Goal: Use online tool/utility: Use online tool/utility

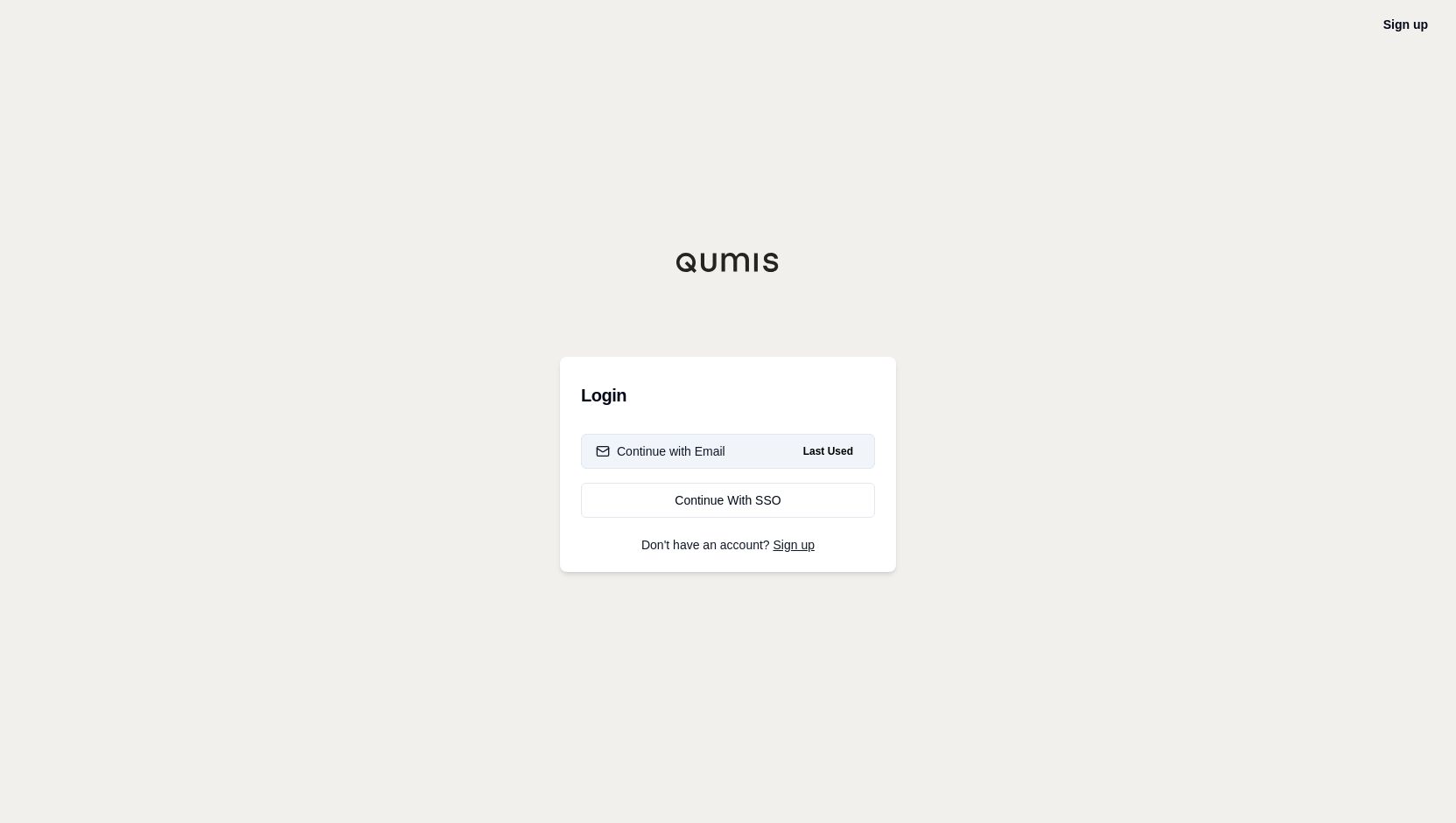
click at [708, 454] on div "Continue with Email" at bounding box center [660, 451] width 130 height 17
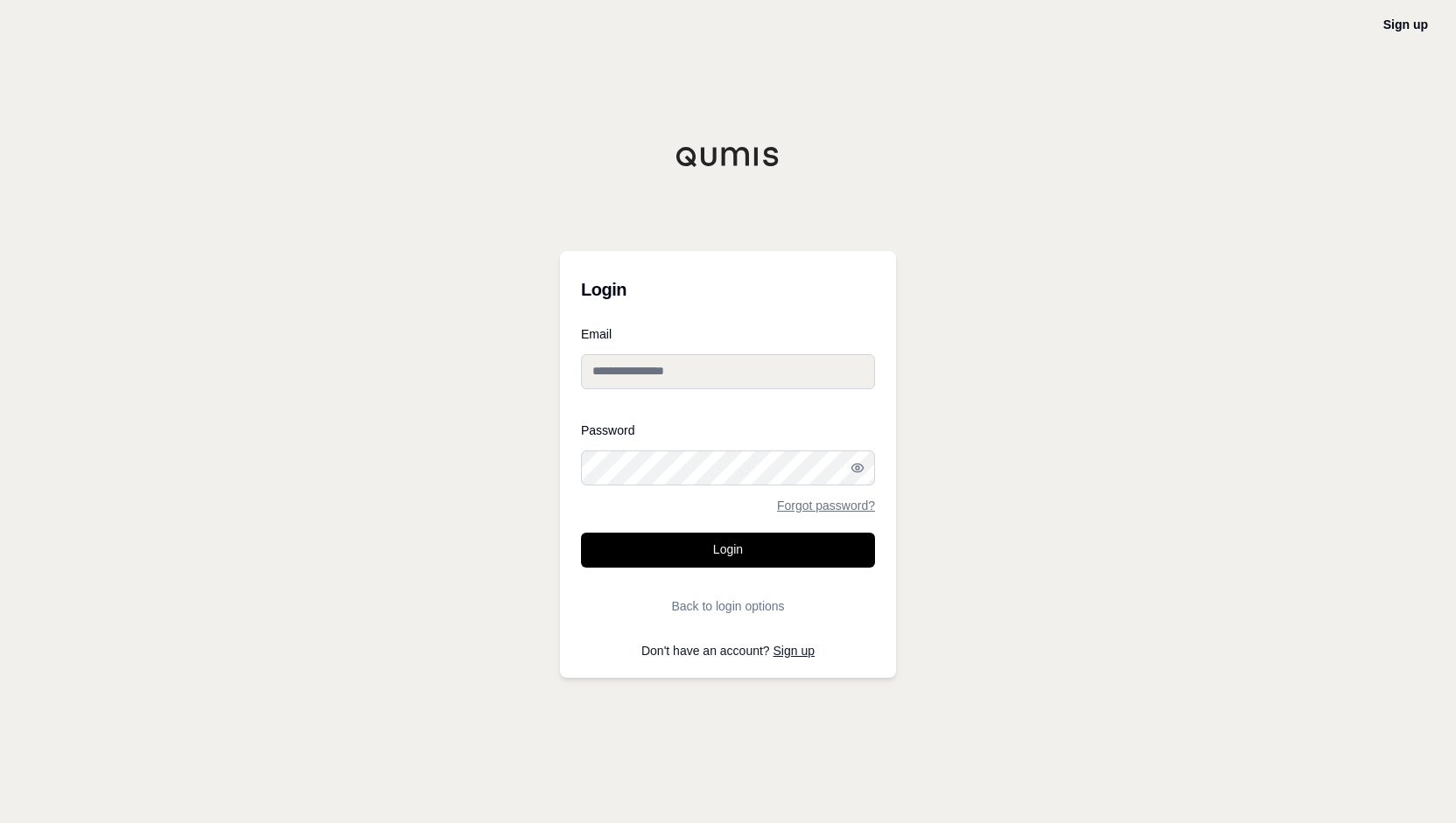
click at [702, 363] on input "Email" at bounding box center [728, 372] width 294 height 35
type input "**********"
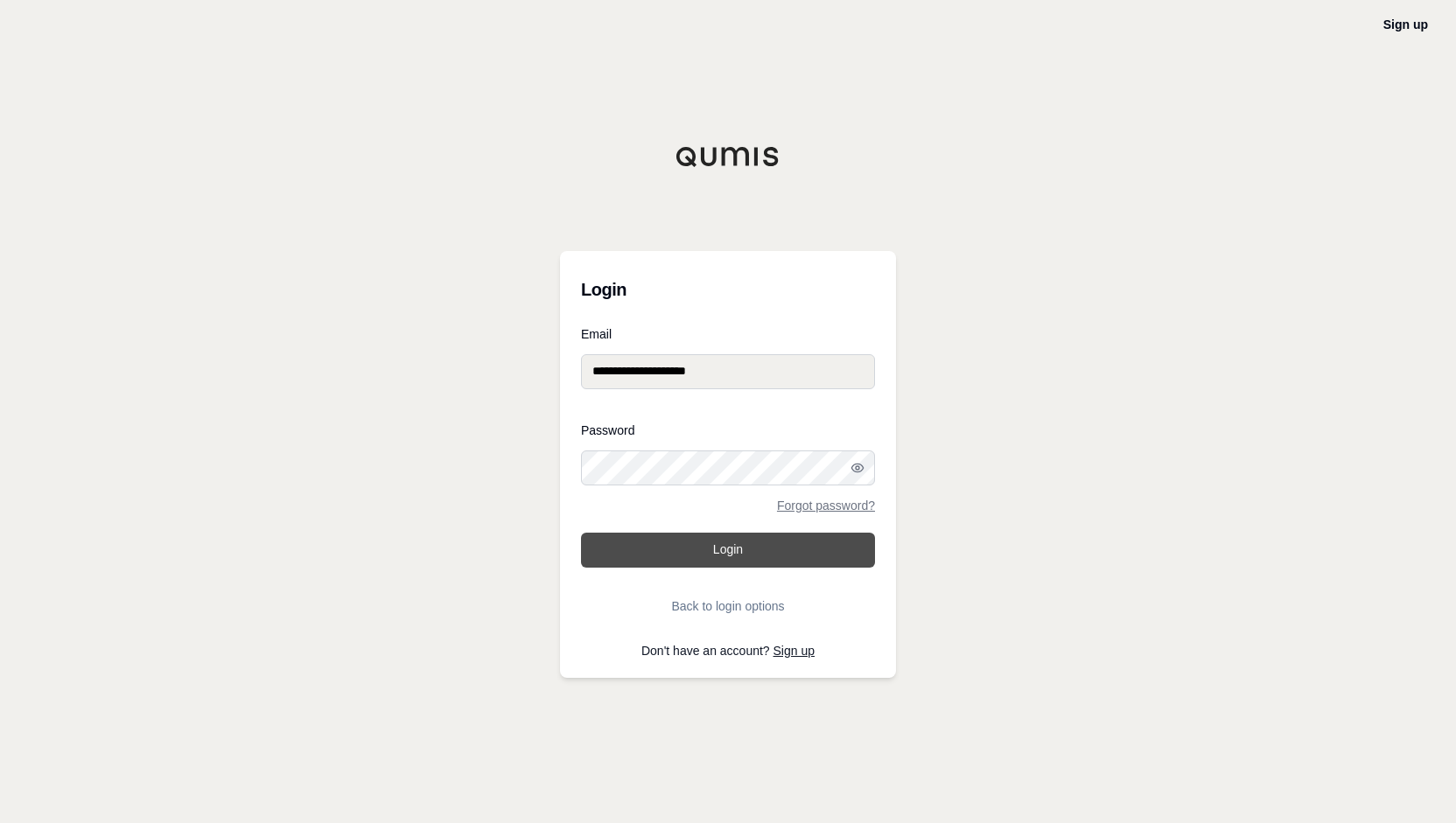
click at [678, 550] on button "Login" at bounding box center [728, 550] width 294 height 35
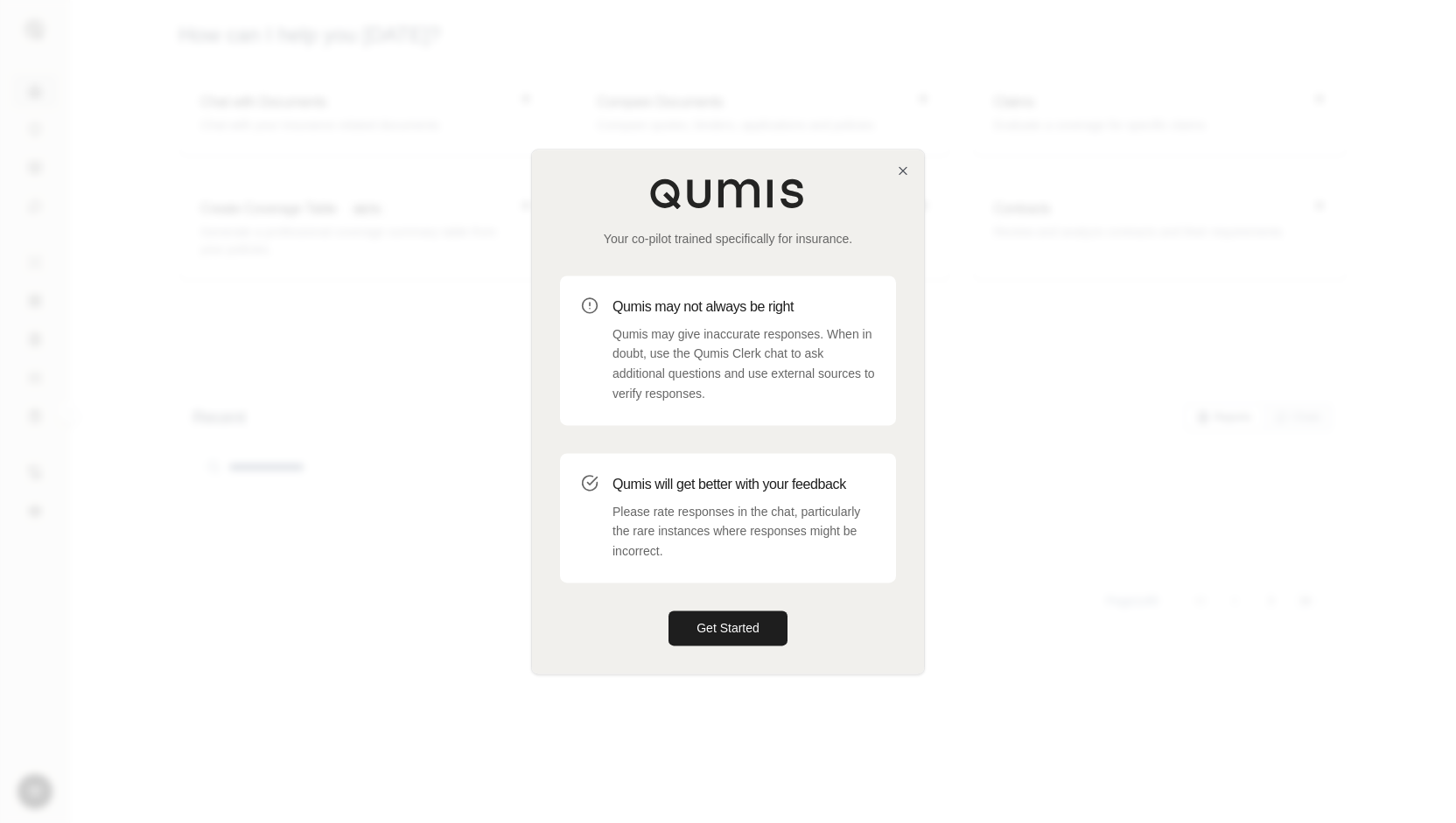
click at [894, 172] on div "Your co-pilot trained specifically for insurance. Qumis may not always be right…" at bounding box center [728, 412] width 392 height 524
click at [901, 172] on icon "button" at bounding box center [902, 170] width 14 height 14
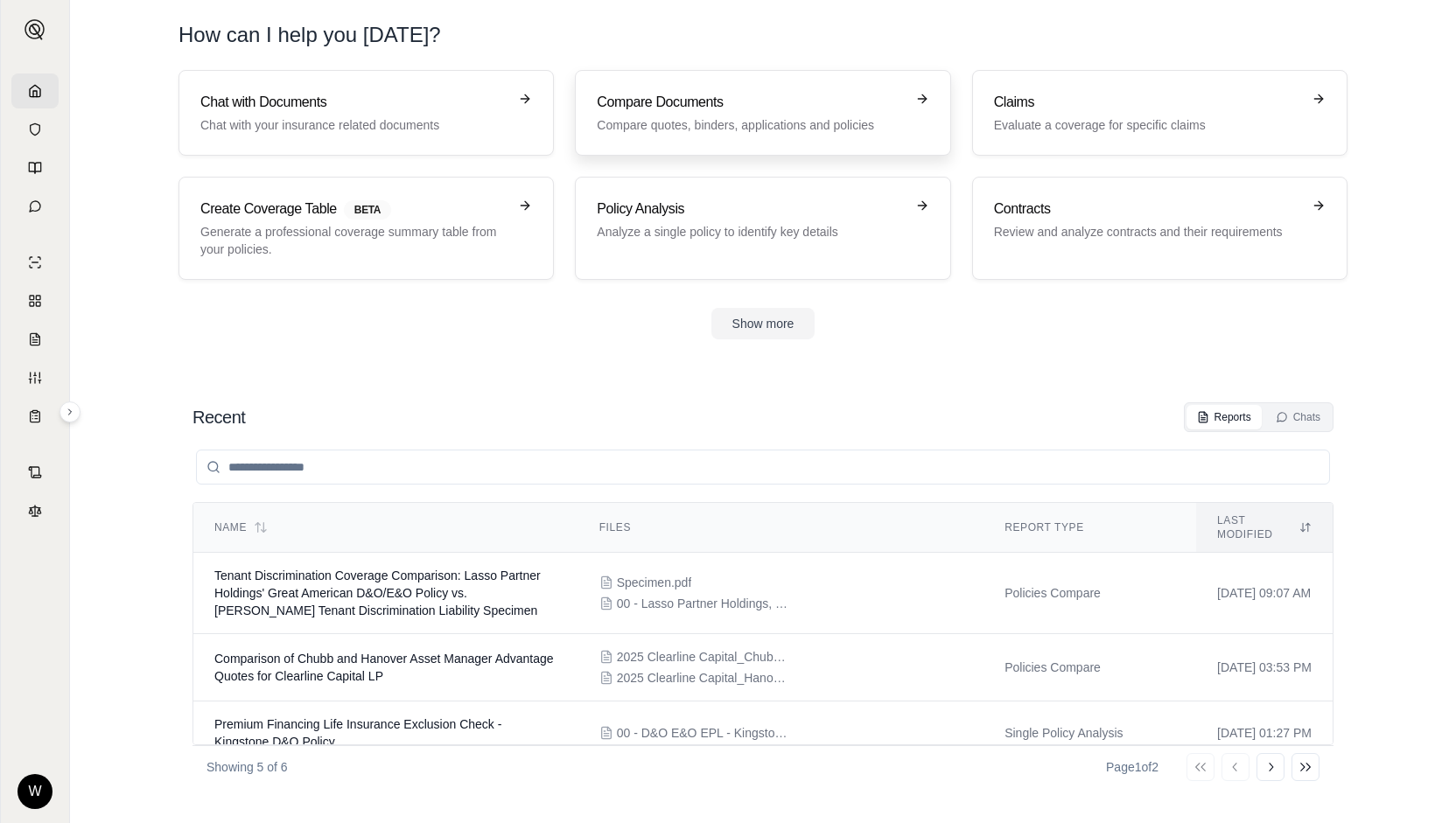
click at [703, 112] on h3 "Compare Documents" at bounding box center [750, 102] width 307 height 21
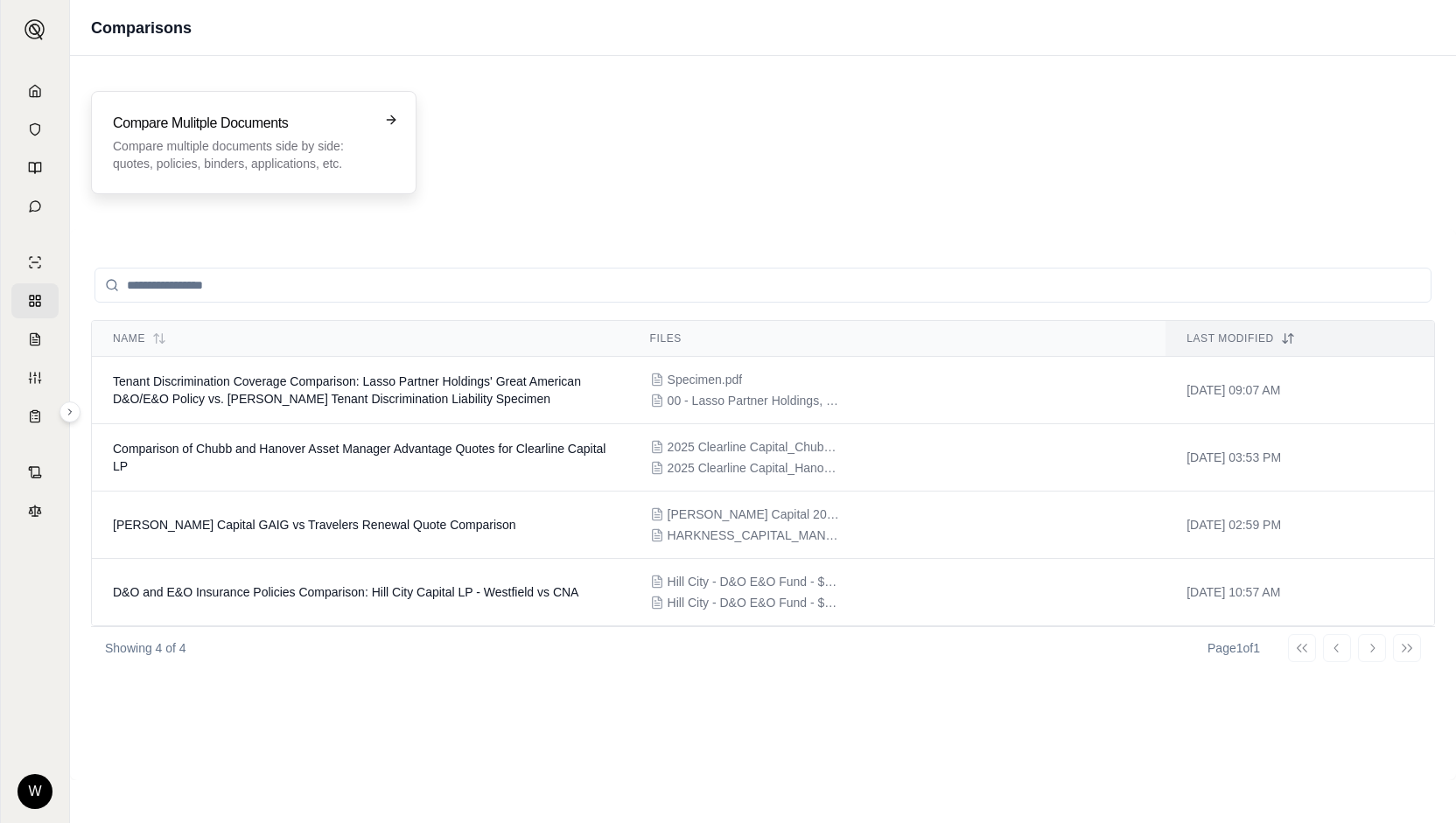
click at [345, 143] on p "Compare multiple documents side by side: quotes, policies, binders, application…" at bounding box center [241, 154] width 257 height 35
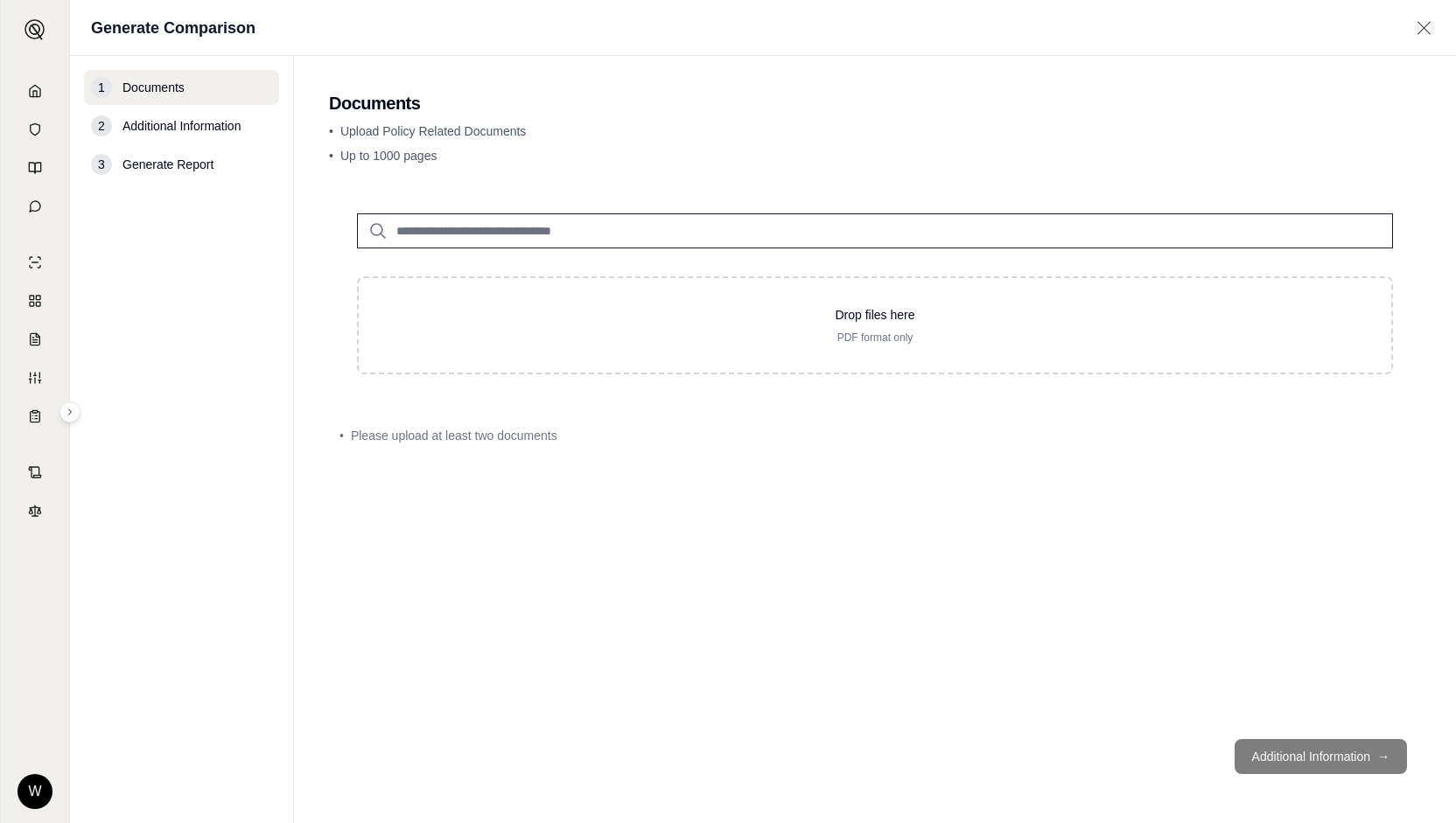
click at [1400, 670] on div "Drop files here PDF format only • Please upload at least two documents" at bounding box center [875, 455] width 1092 height 540
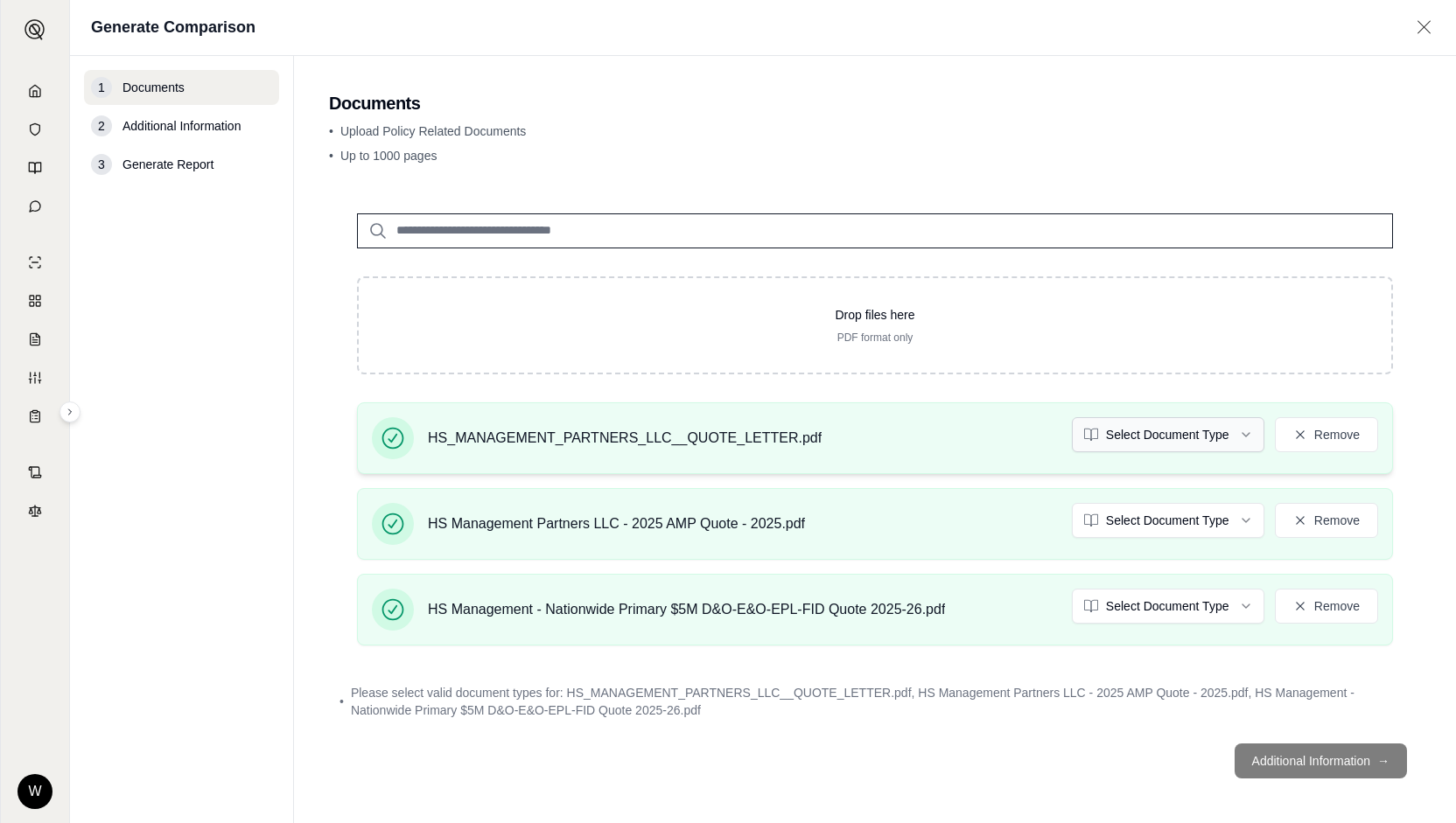
click at [1127, 430] on html "W Generate Comparison 1 Documents 2 Additional Information 3 Generate Report Do…" at bounding box center [728, 412] width 1456 height 823
click at [1160, 524] on html "W Generate Comparison 1 Documents 2 Additional Information 3 Generate Report Do…" at bounding box center [728, 412] width 1456 height 823
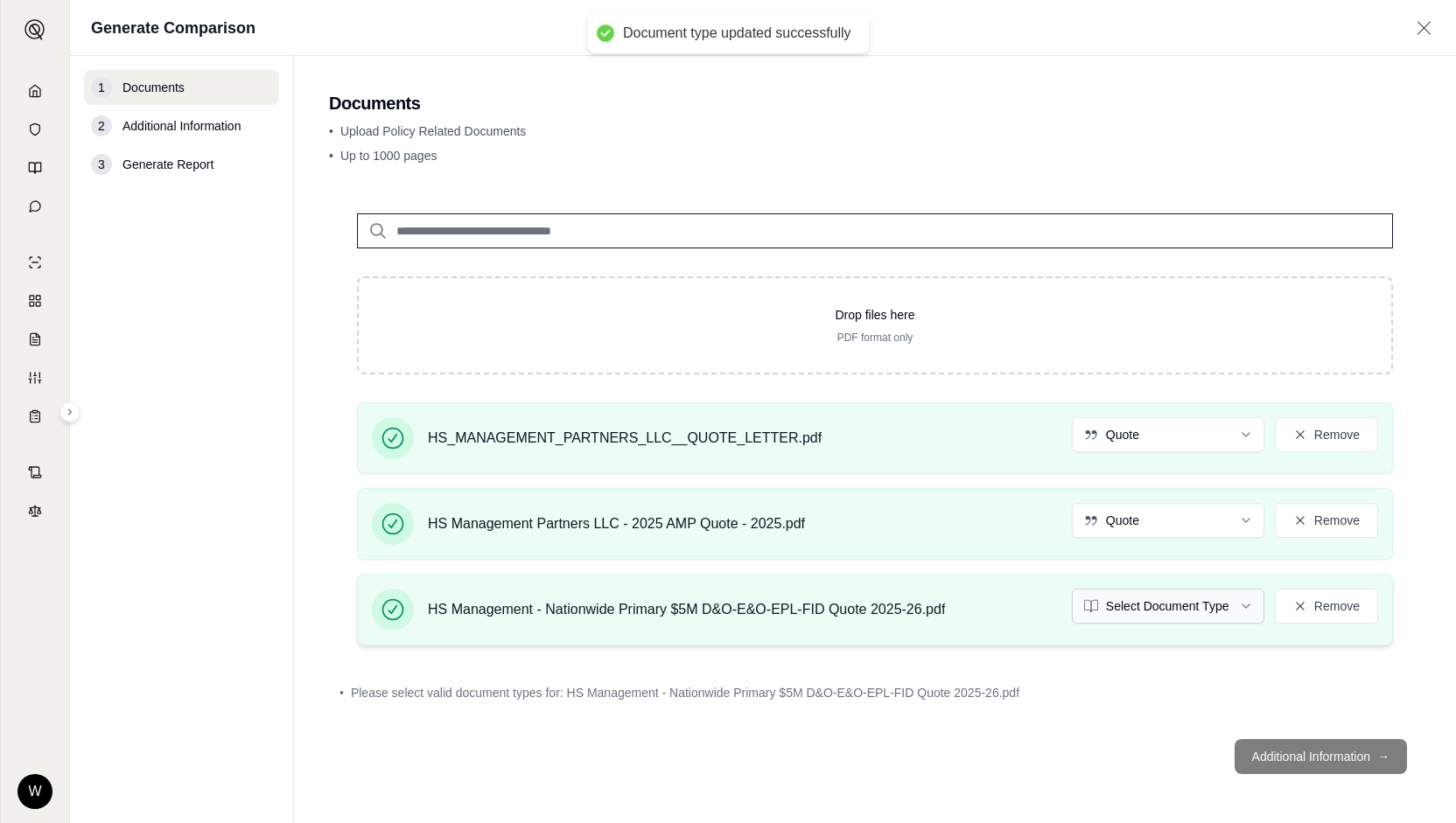
click at [1131, 603] on html "Document type updated successfully W Generate Comparison 1 Documents 2 Addition…" at bounding box center [728, 412] width 1456 height 823
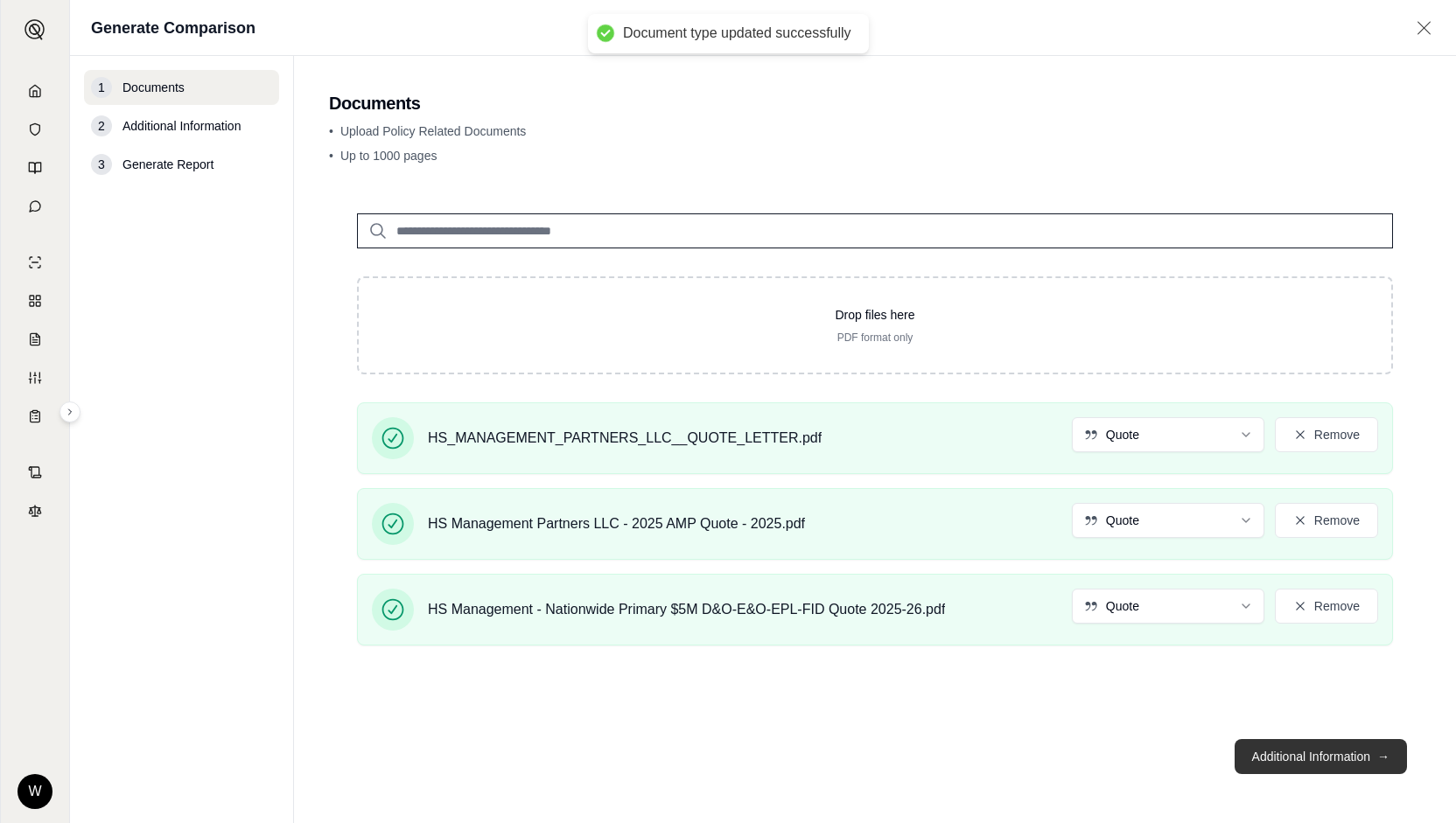
click at [1272, 755] on button "Additional Information →" at bounding box center [1321, 757] width 173 height 35
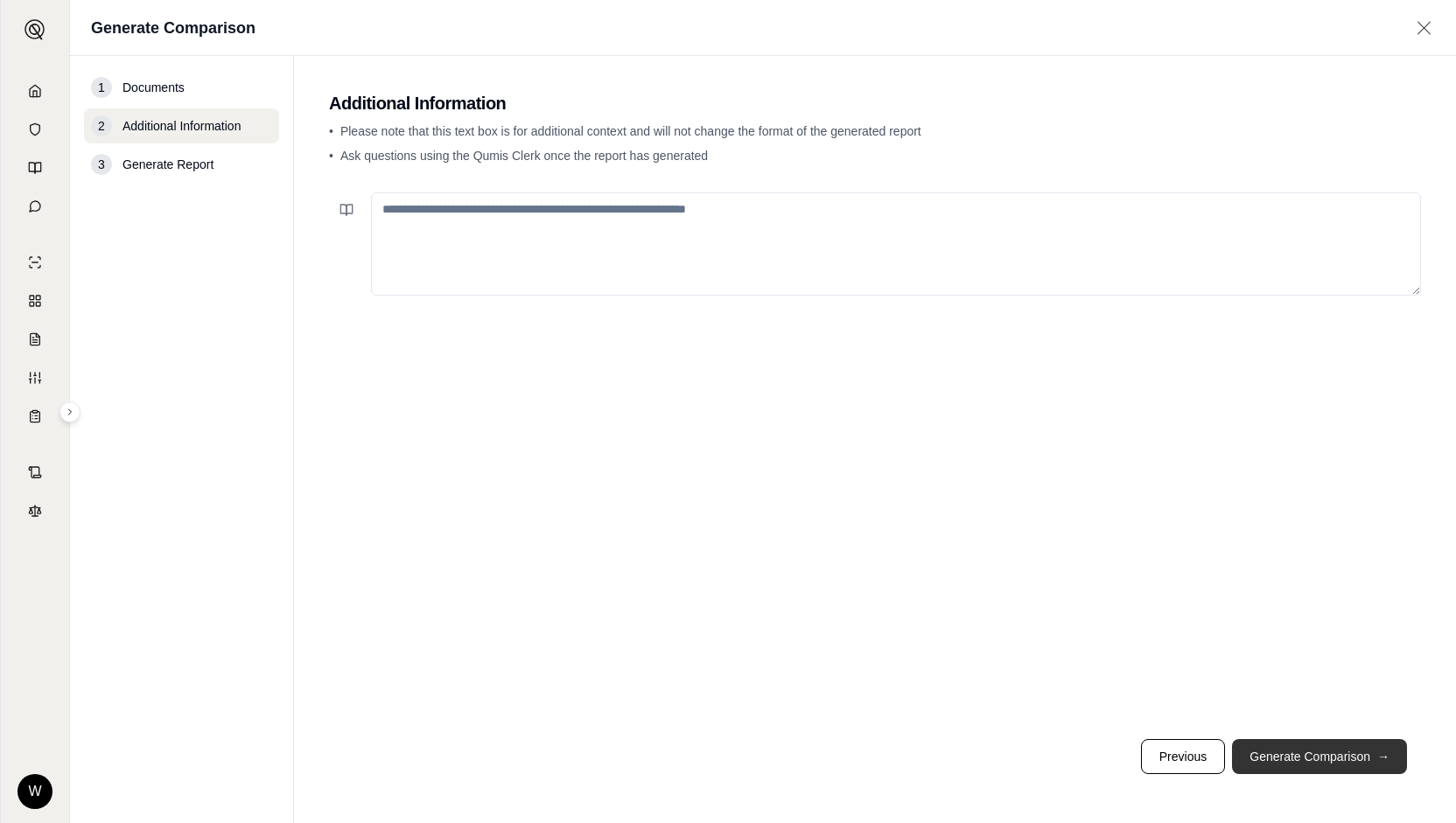
click at [1292, 766] on button "Generate Comparison →" at bounding box center [1319, 757] width 175 height 35
